Goal: Task Accomplishment & Management: Manage account settings

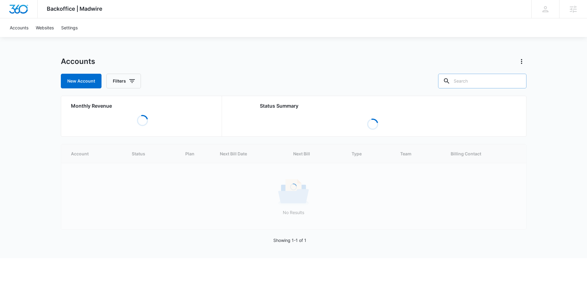
drag, startPoint x: 464, startPoint y: 77, endPoint x: 467, endPoint y: 75, distance: 4.2
click at [451, 77] on icon at bounding box center [446, 80] width 7 height 7
click at [472, 81] on input "text" at bounding box center [482, 81] width 88 height 15
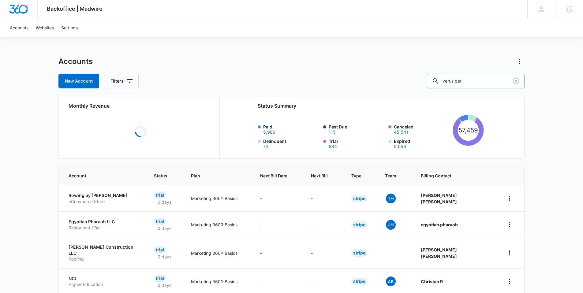
type input "verus pet"
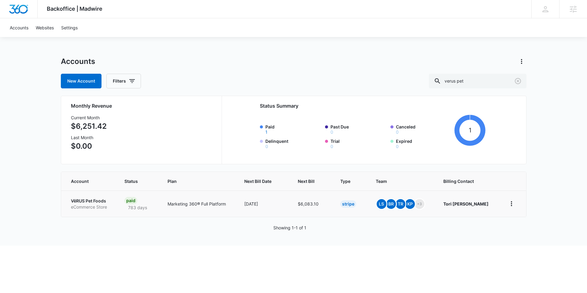
click at [99, 209] on p "eCommerce Store" at bounding box center [90, 207] width 39 height 6
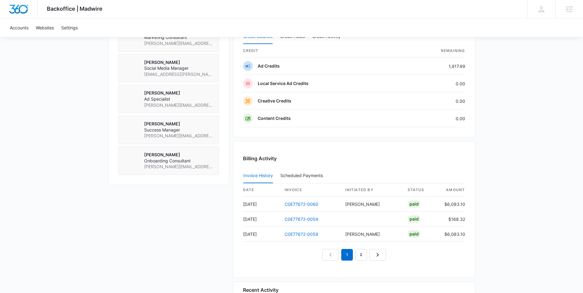
scroll to position [392, 0]
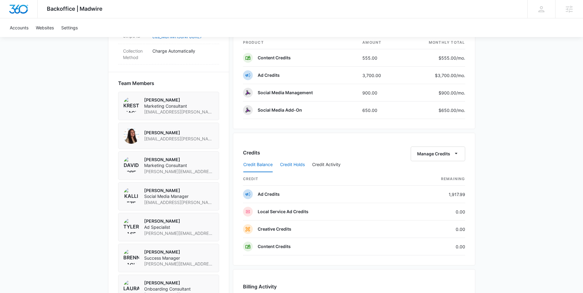
click at [295, 165] on button "Credit Holds" at bounding box center [292, 165] width 25 height 15
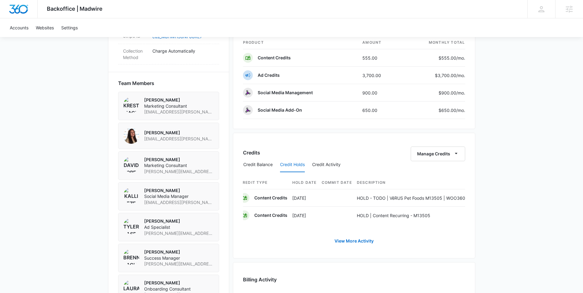
scroll to position [0, 0]
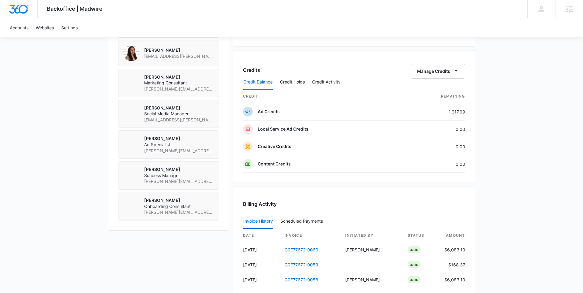
scroll to position [465, 0]
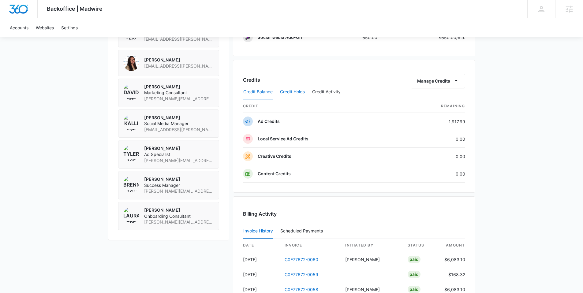
click at [303, 95] on button "Credit Holds" at bounding box center [292, 92] width 25 height 15
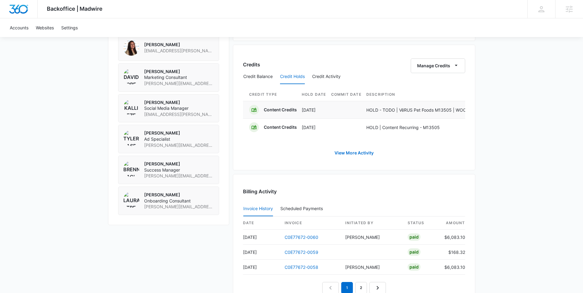
scroll to position [486, 0]
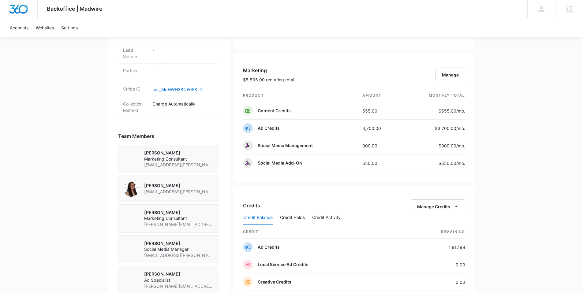
scroll to position [390, 0]
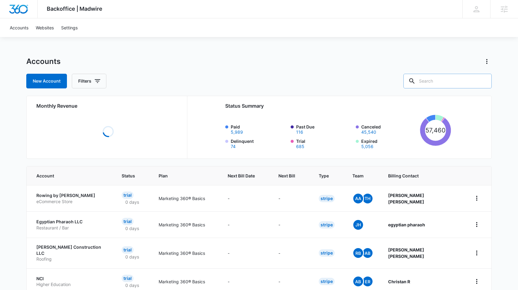
click at [437, 85] on input "text" at bounding box center [448, 81] width 88 height 15
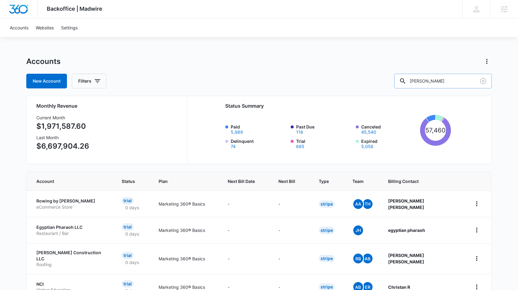
type input "[PERSON_NAME]"
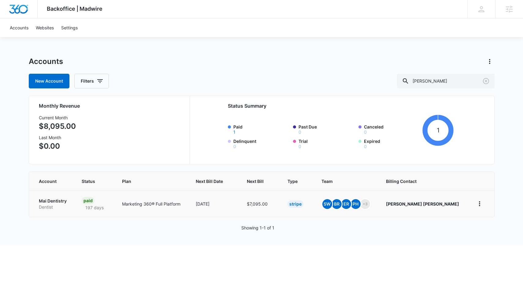
click at [74, 202] on td "Mai Dentistry Dentist" at bounding box center [51, 204] width 45 height 26
click at [62, 203] on p "Mai Dentistry" at bounding box center [53, 201] width 28 height 6
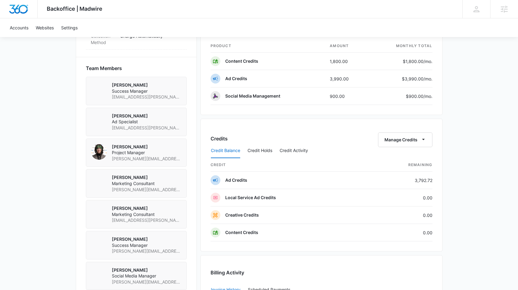
scroll to position [485, 0]
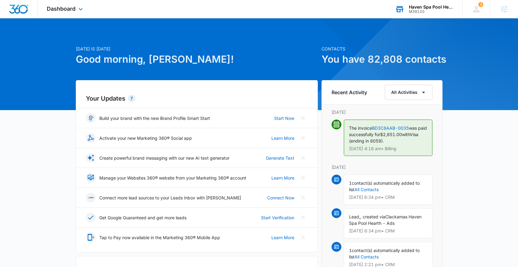
click at [410, 9] on div "Haven Spa Pool Hearth" at bounding box center [431, 7] width 45 height 5
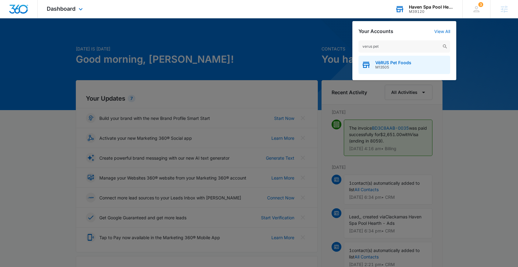
type input "verus pet"
click at [394, 66] on span "M13505" at bounding box center [394, 67] width 36 height 4
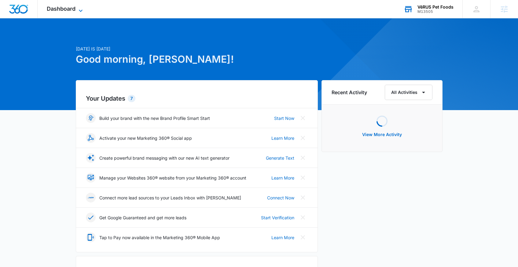
click at [82, 12] on icon at bounding box center [80, 10] width 7 height 7
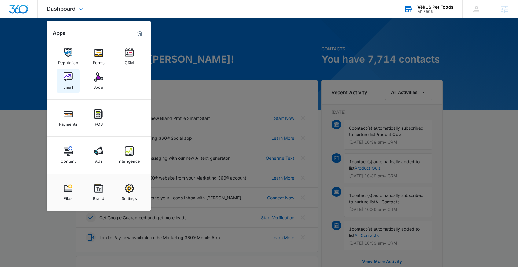
click at [77, 84] on link "Email" at bounding box center [68, 80] width 23 height 23
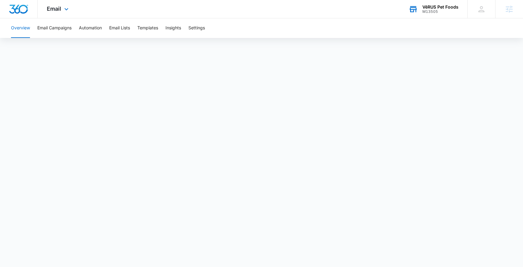
click at [55, 0] on div "Email Apps Reputation Forms CRM Email Social Payments POS Content Ads Intellige…" at bounding box center [59, 9] width 42 height 18
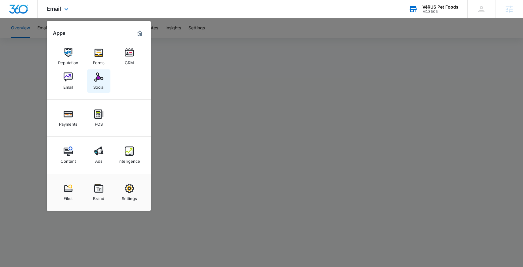
click at [98, 83] on div "Social" at bounding box center [98, 86] width 11 height 8
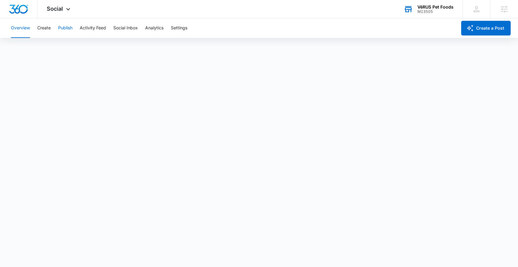
click at [71, 31] on button "Publish" at bounding box center [65, 28] width 14 height 20
click at [41, 28] on button "Create" at bounding box center [43, 28] width 13 height 20
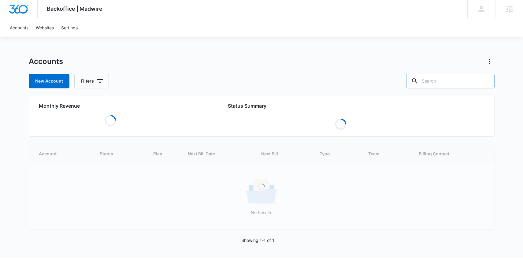
click at [454, 79] on input "text" at bounding box center [450, 81] width 88 height 15
paste input "M329677"
type input "M329677"
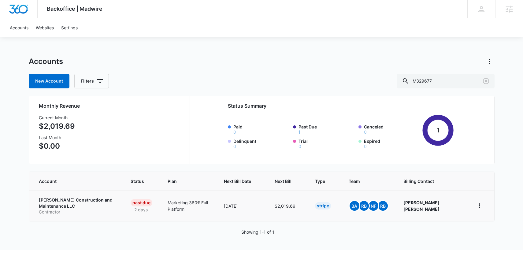
click at [65, 205] on p "[PERSON_NAME] Construction and Maintenance LLC" at bounding box center [77, 203] width 77 height 12
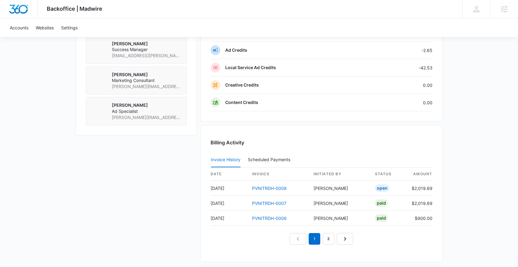
scroll to position [502, 0]
click at [277, 188] on link "PVNITRDH-0008" at bounding box center [269, 187] width 35 height 5
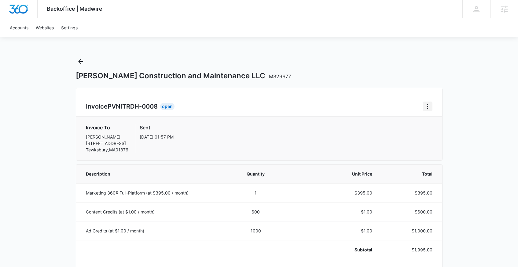
click at [425, 107] on icon "Home" at bounding box center [427, 106] width 7 height 7
click at [428, 131] on button "Retry Payment" at bounding box center [452, 132] width 58 height 9
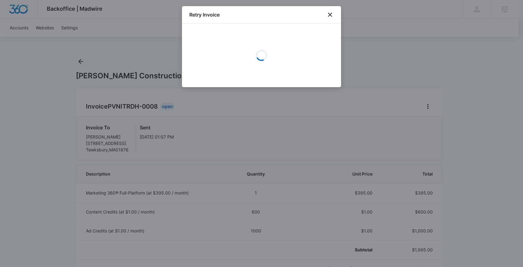
select select "pm_1RMwiyA4n8RTgNjU7AzOjhGH"
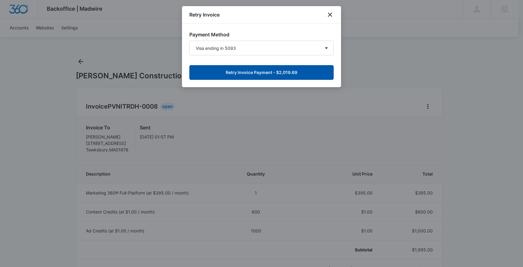
click at [236, 69] on button "Retry Invoice Payment - $2,019.69" at bounding box center [261, 72] width 144 height 15
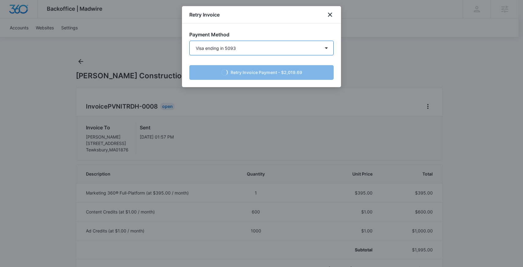
click at [248, 51] on select "Visa ending in 5093 Visa ending in 5093 New Payment Method" at bounding box center [261, 48] width 144 height 15
